Goal: Task Accomplishment & Management: Manage account settings

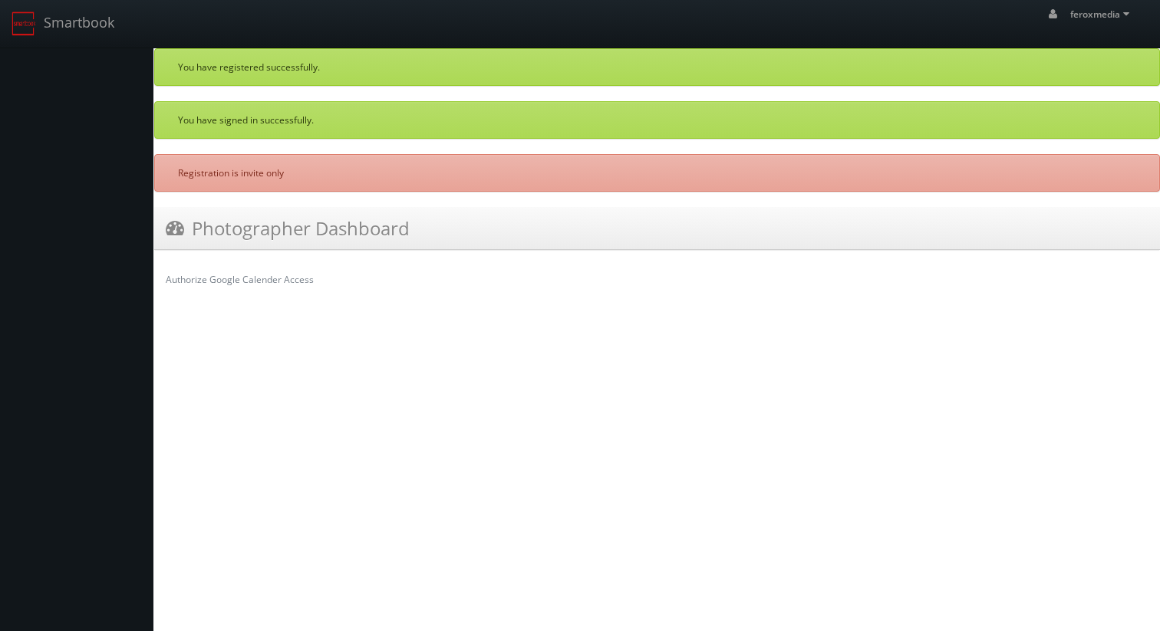
click at [306, 224] on h3 "Photographer Dashboard" at bounding box center [288, 228] width 244 height 27
click at [1123, 20] on span "feroxmedia" at bounding box center [1102, 14] width 64 height 13
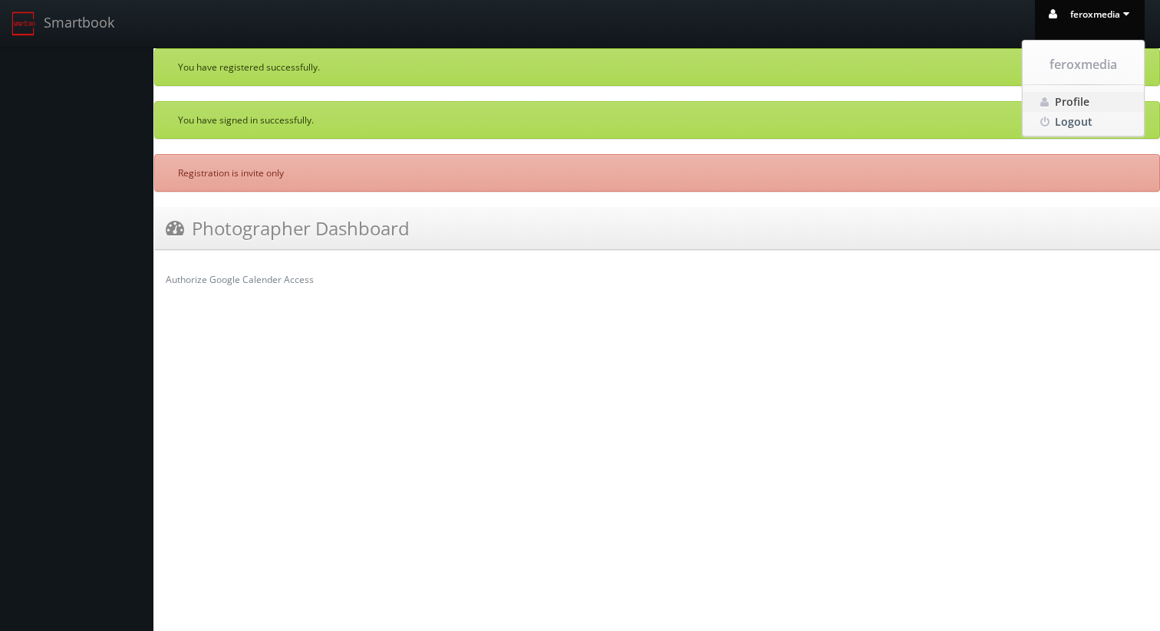
click at [1071, 98] on span "Profile" at bounding box center [1072, 101] width 35 height 15
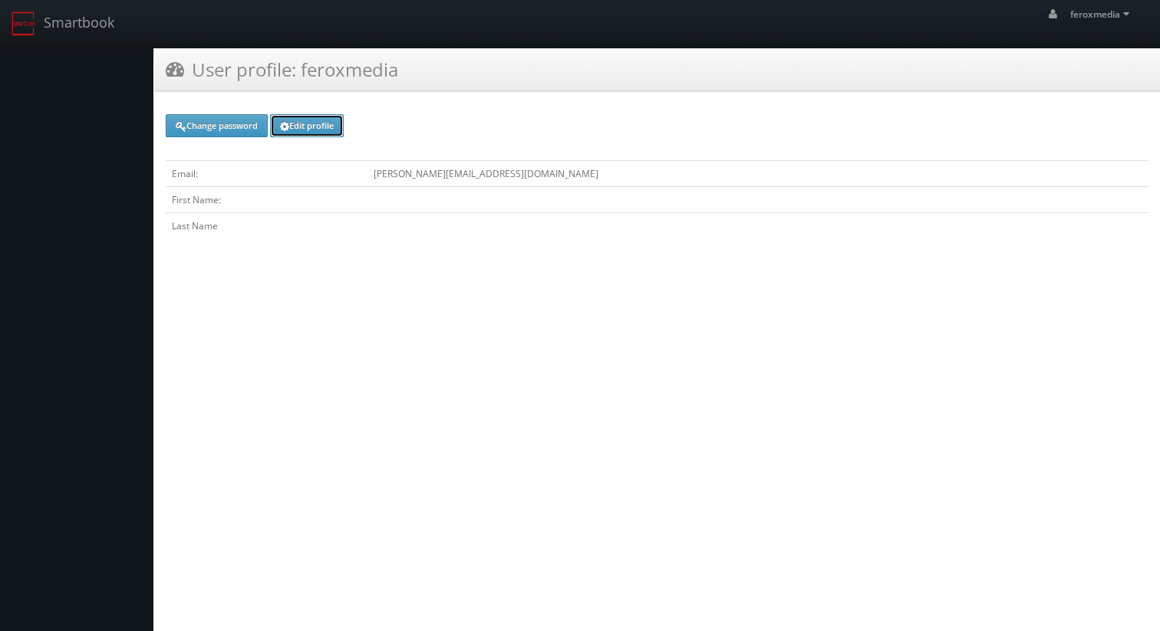
click at [307, 126] on link "Edit profile" at bounding box center [307, 125] width 74 height 23
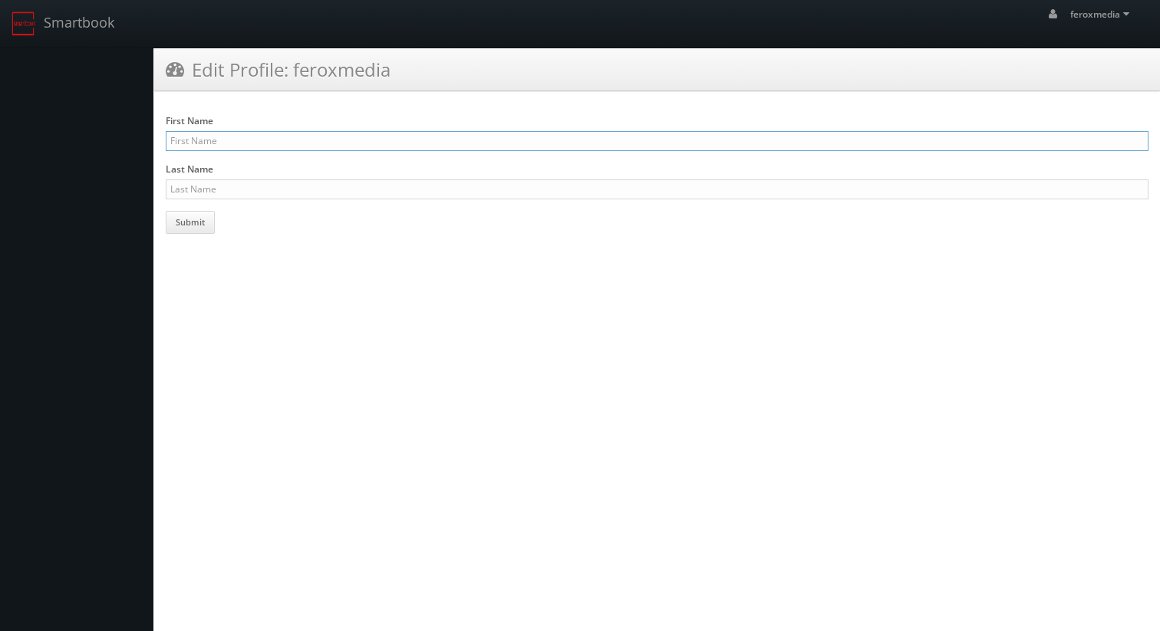
click at [257, 147] on input "First Name" at bounding box center [657, 141] width 983 height 20
click at [224, 135] on input "Gavij" at bounding box center [657, 141] width 983 height 20
type input "[PERSON_NAME]"
type input "Miles"
click at [196, 222] on button "Submit" at bounding box center [190, 222] width 49 height 23
